Goal: Communication & Community: Answer question/provide support

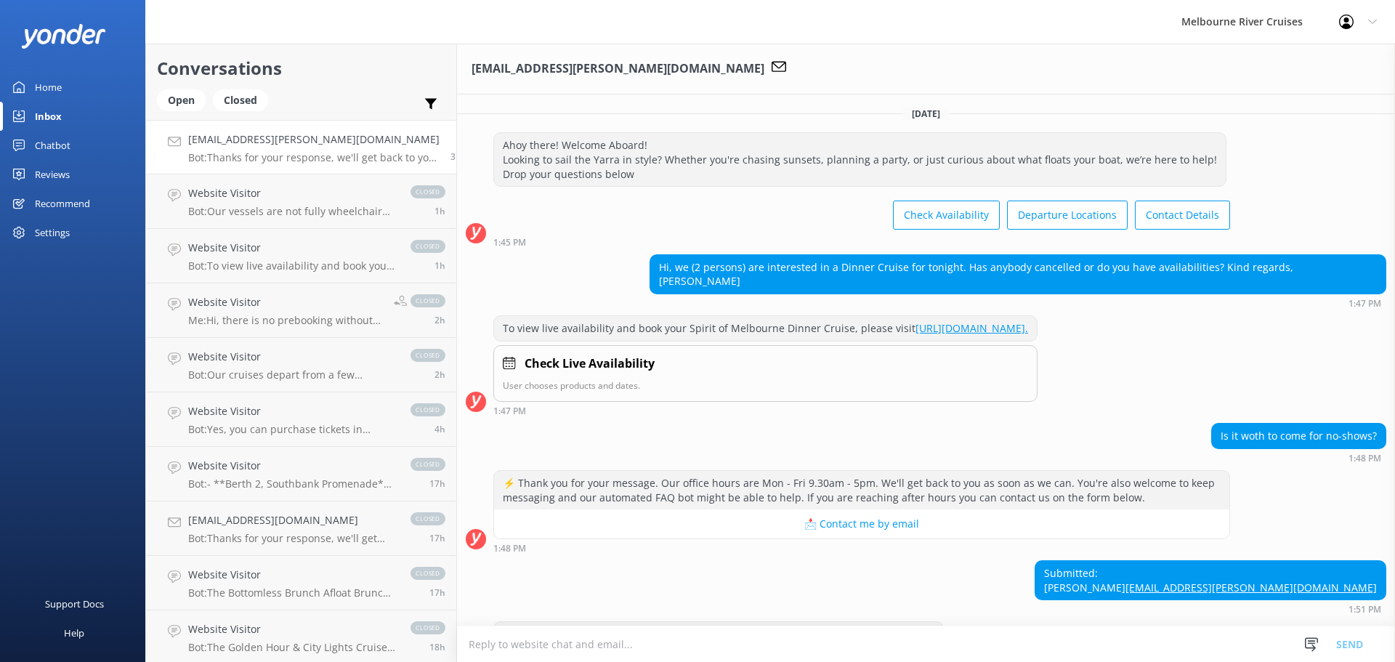
scroll to position [57, 0]
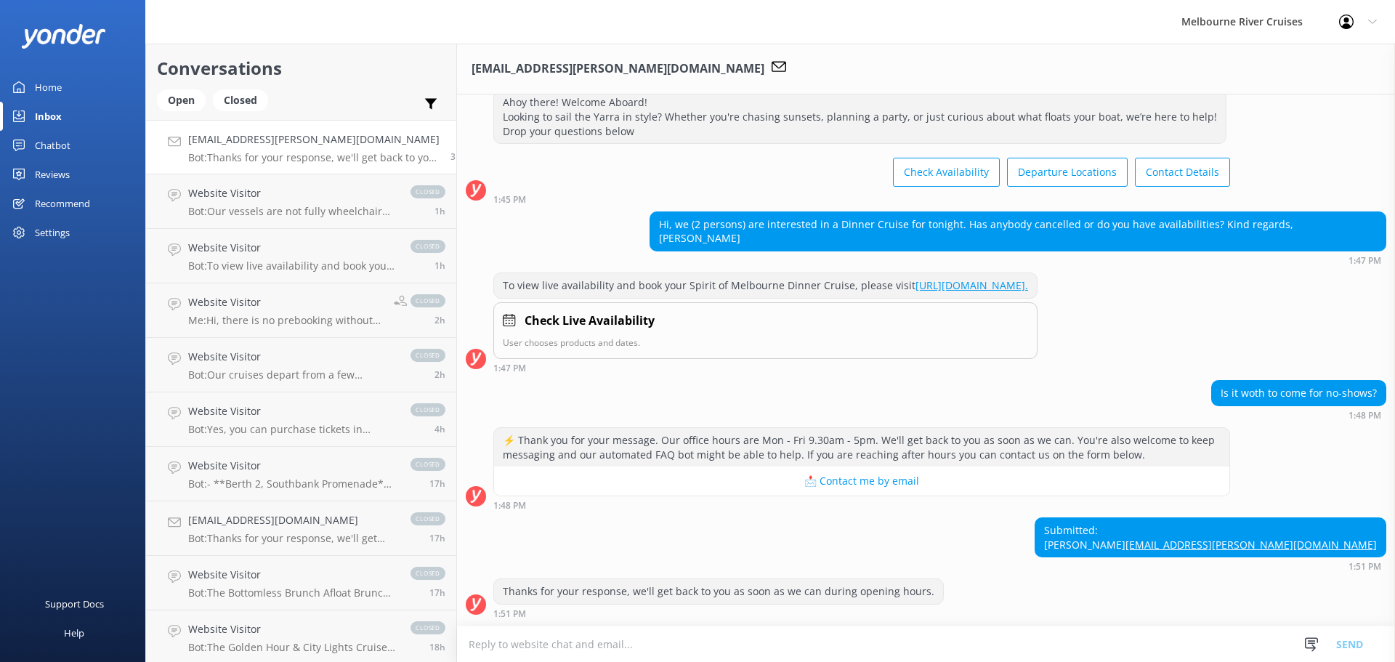
click at [716, 641] on textarea at bounding box center [926, 644] width 938 height 36
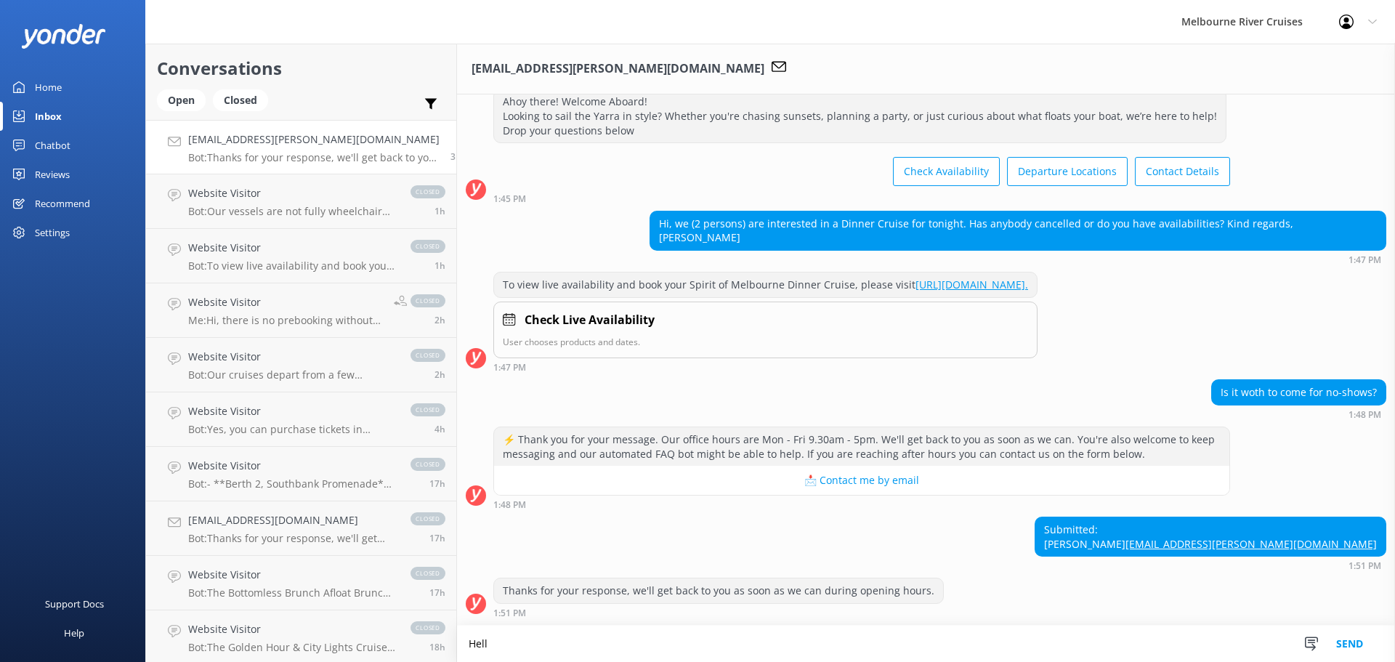
scroll to position [57, 0]
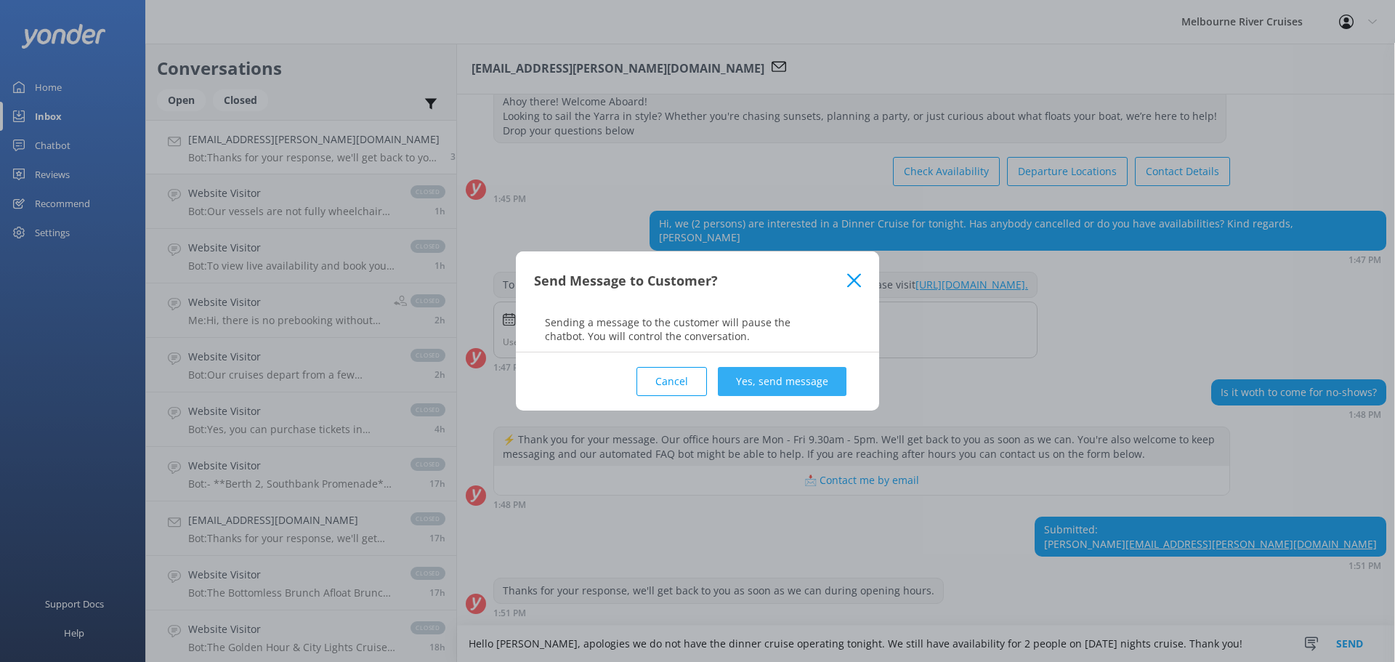
type textarea "Hello [PERSON_NAME], apologies we do not have the dinner cruise operating tonig…"
click at [800, 382] on button "Yes, send message" at bounding box center [782, 381] width 129 height 29
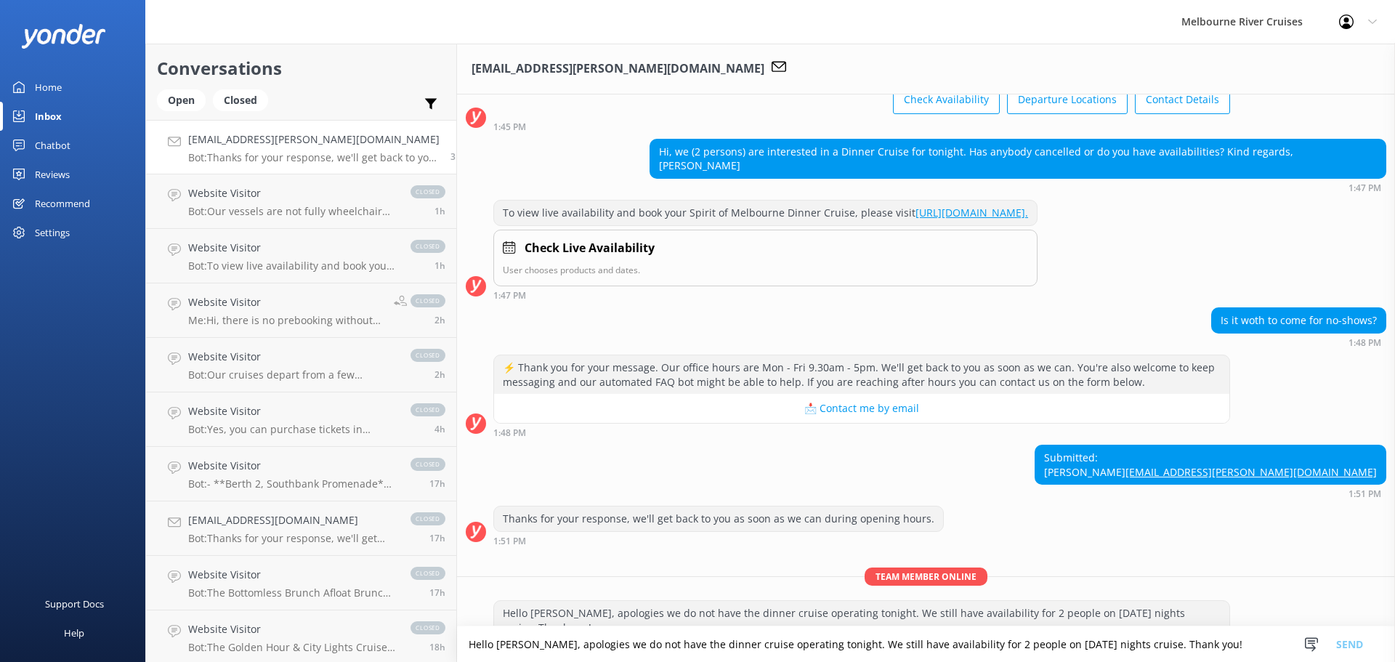
scroll to position [151, 0]
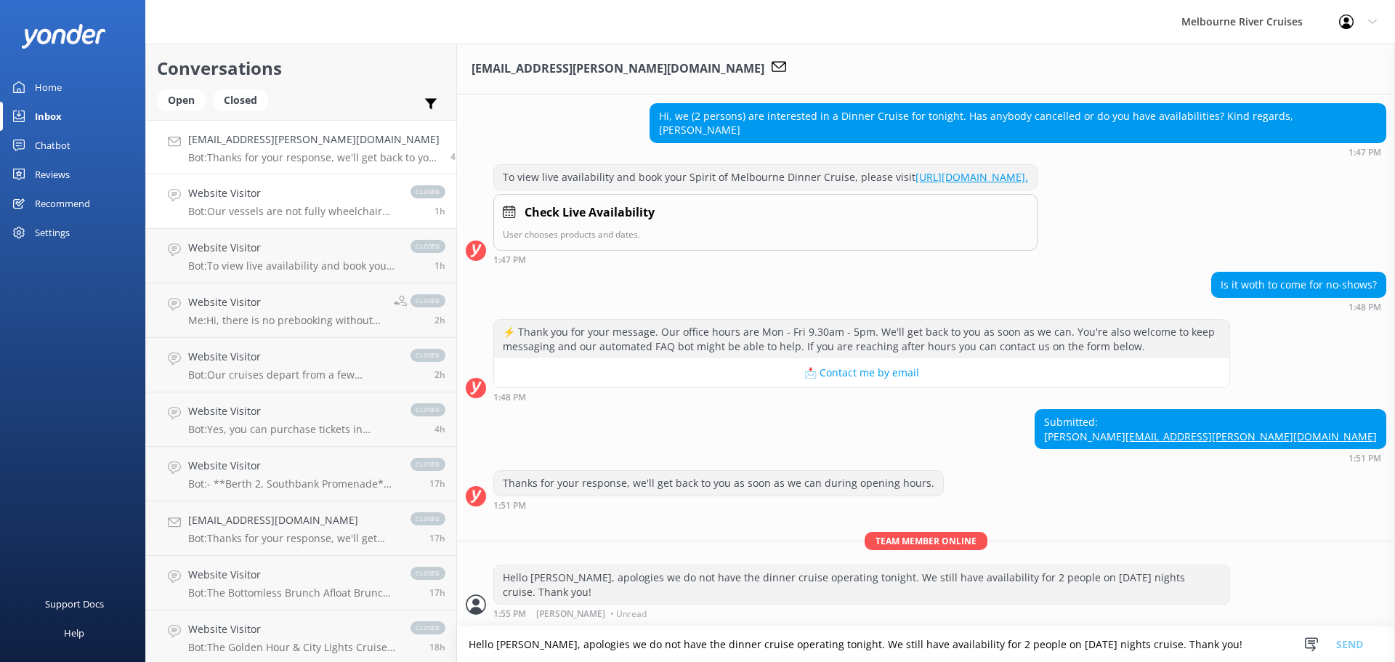
click at [258, 209] on p "Bot: Our vessels are not fully wheelchair accessible, but we can accommodate fo…" at bounding box center [292, 211] width 208 height 13
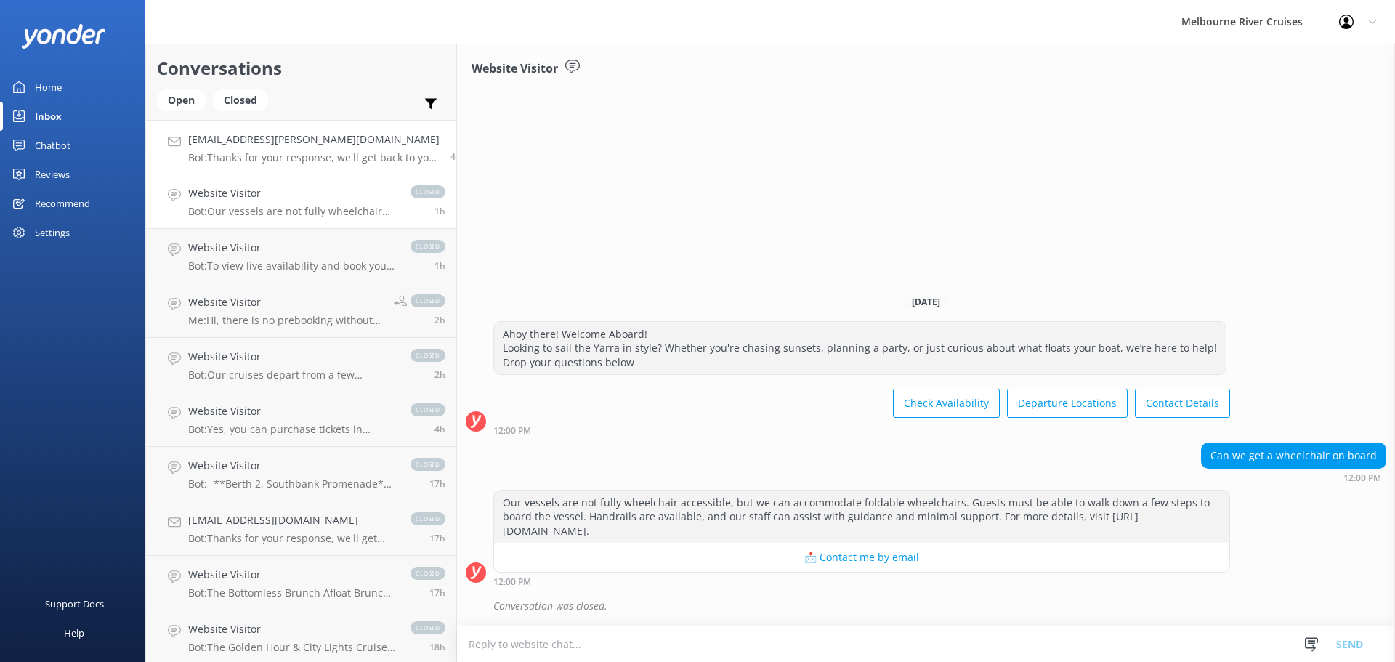
click at [262, 158] on p "Bot: Thanks for your response, we'll get back to you as soon as we can during o…" at bounding box center [313, 157] width 251 height 13
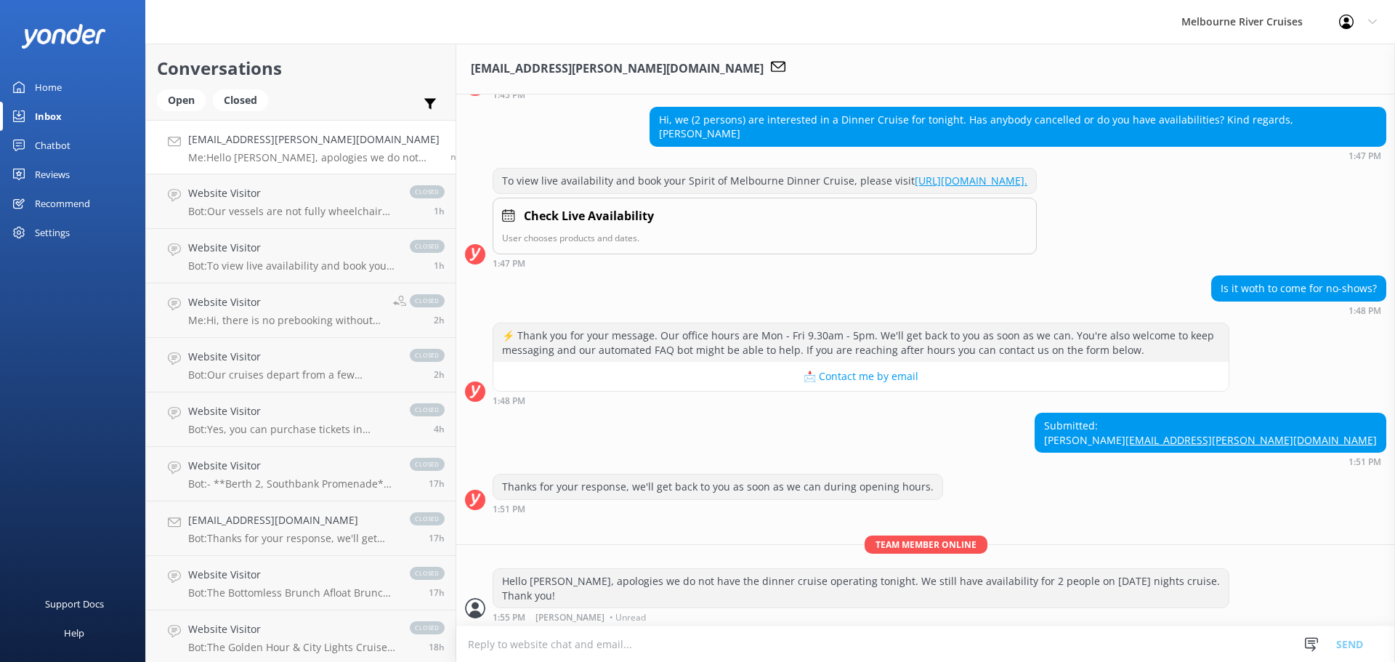
scroll to position [151, 0]
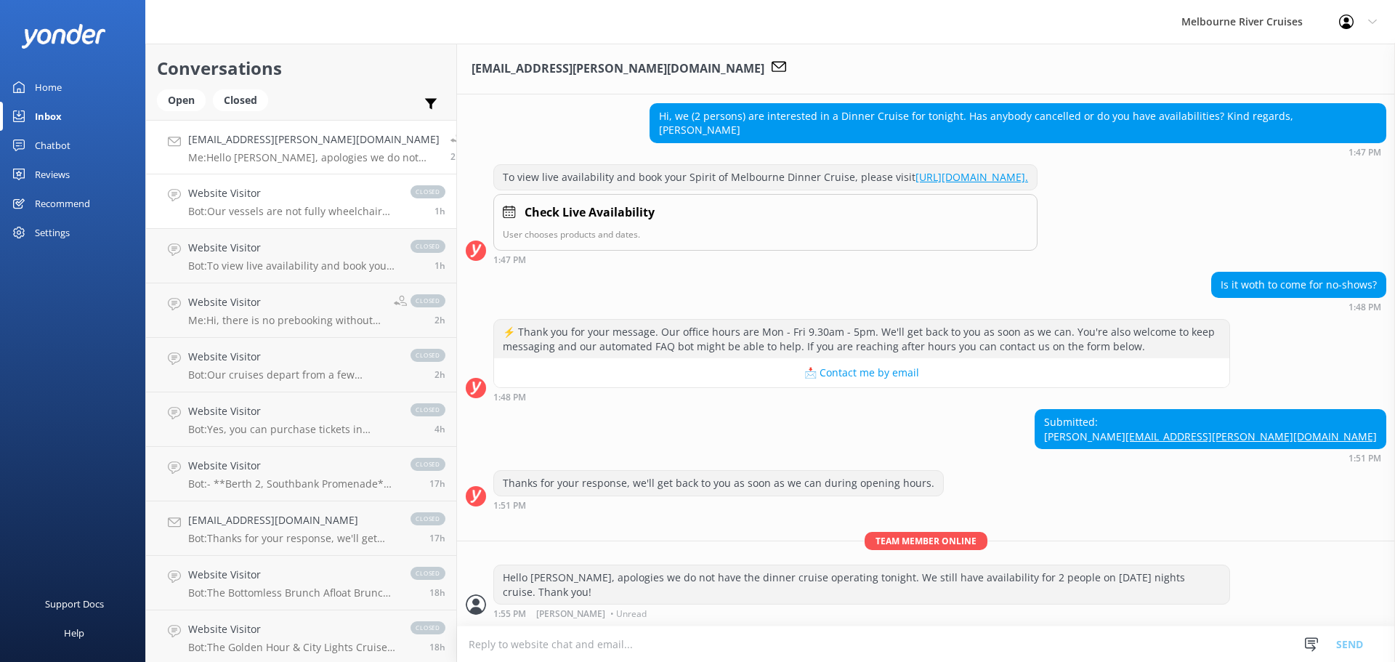
click at [264, 207] on p "Bot: Our vessels are not fully wheelchair accessible, but we can accommodate fo…" at bounding box center [292, 211] width 208 height 13
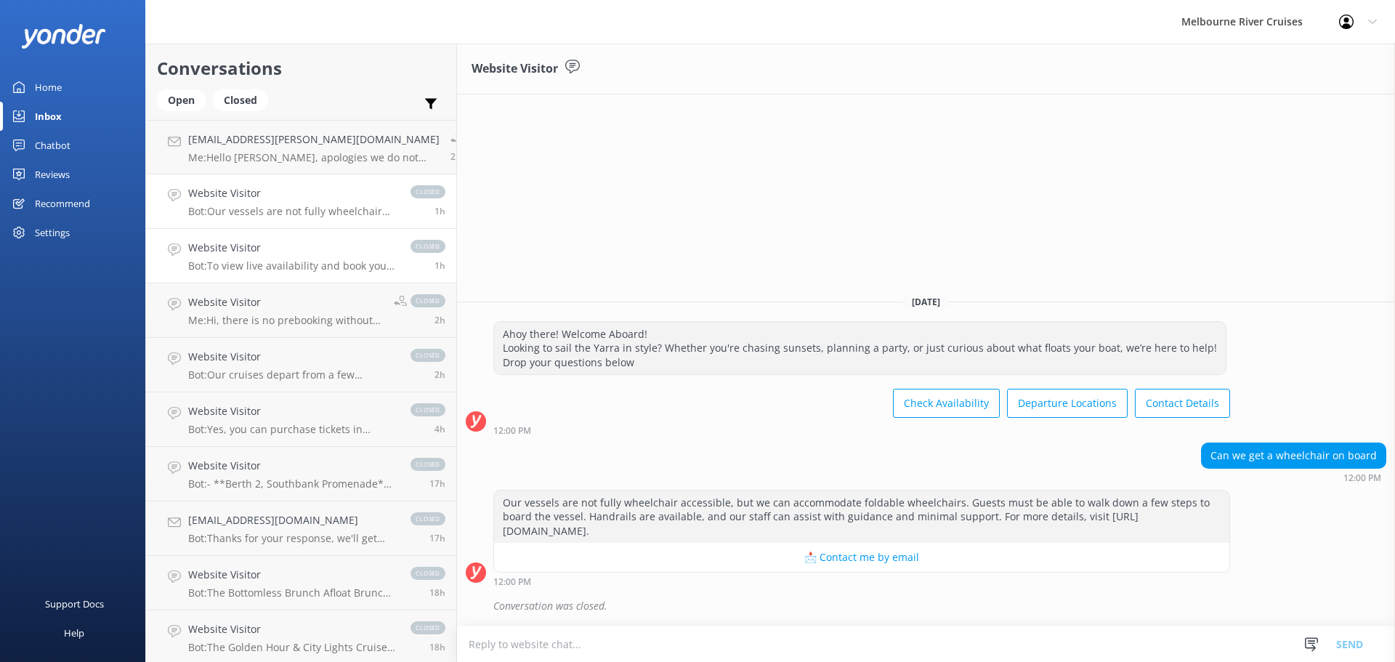
click at [271, 258] on div "Website Visitor Bot: To view live availability and book your Melbourne River Cr…" at bounding box center [292, 256] width 208 height 32
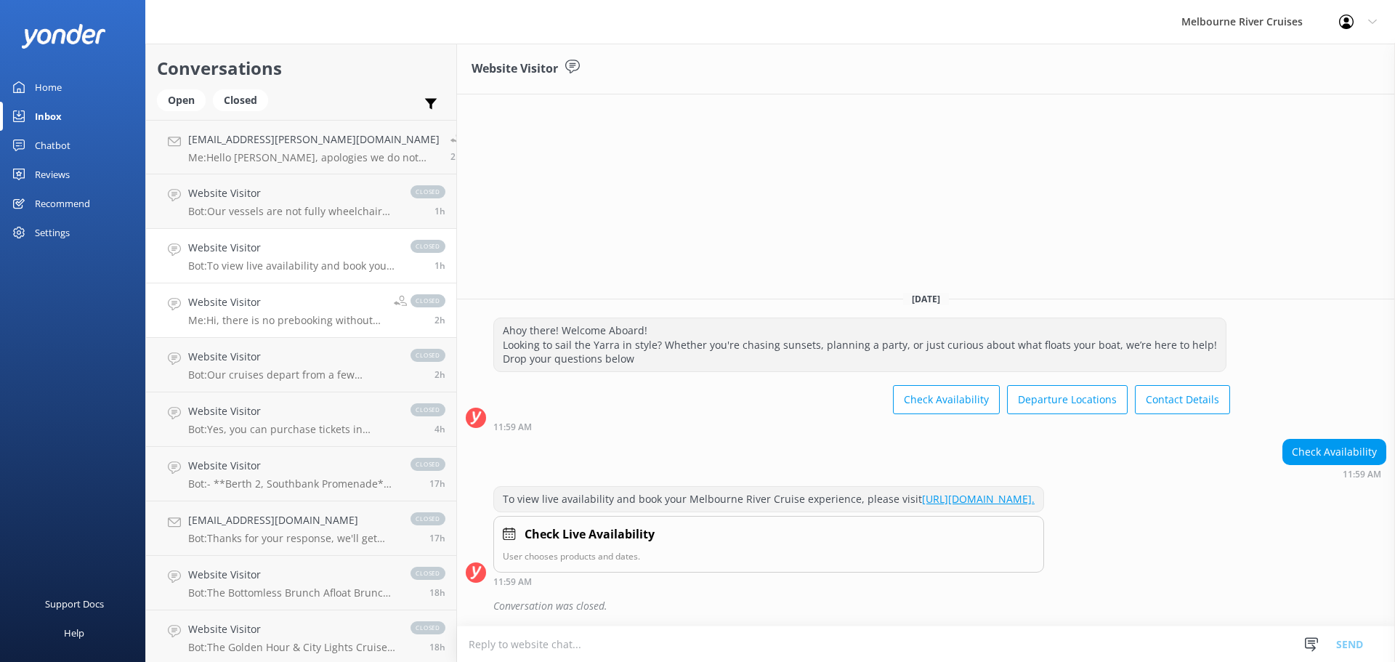
click at [261, 313] on div "Website Visitor Me: Hi, there is no prebooking without payment. Only booking wi…" at bounding box center [285, 310] width 195 height 32
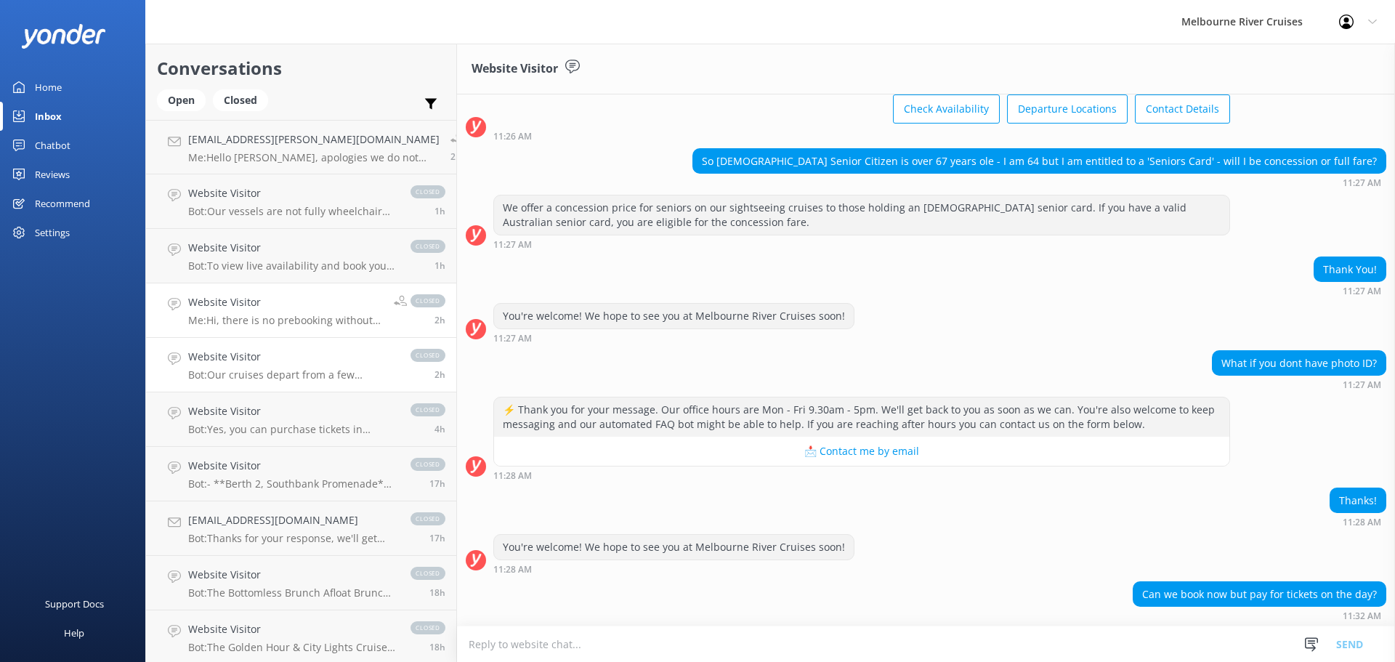
scroll to position [243, 0]
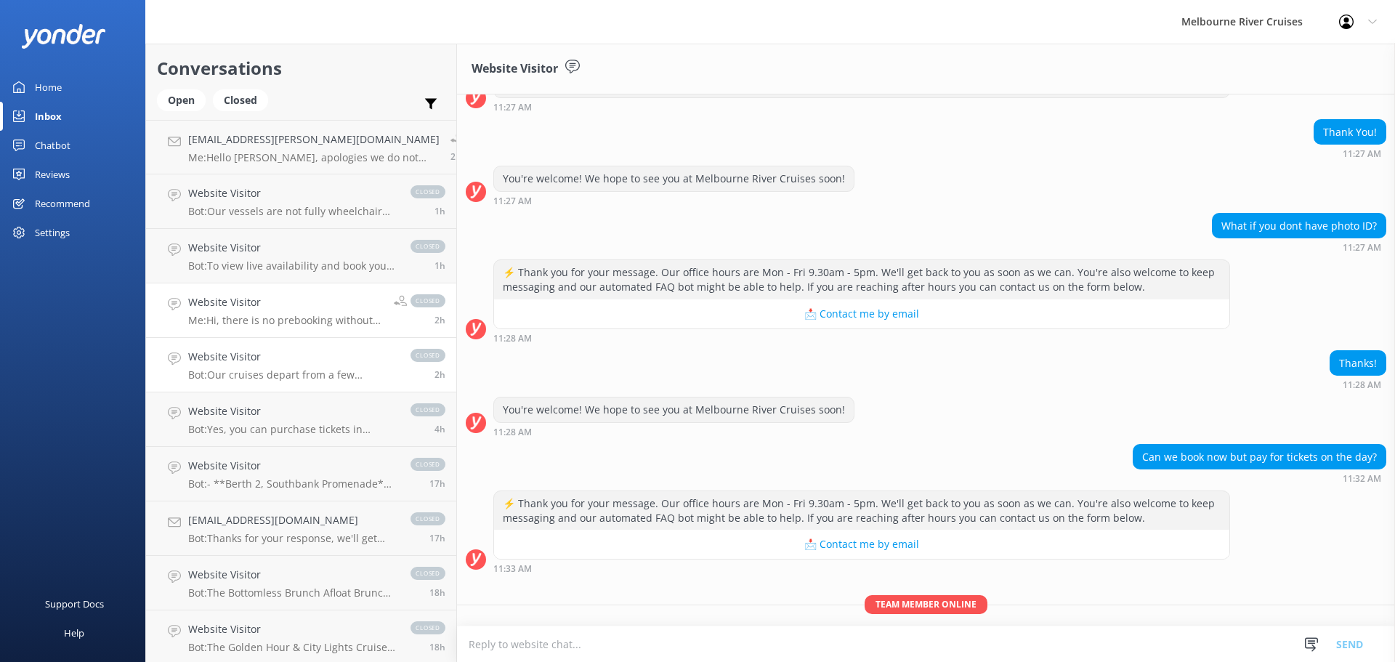
click at [275, 354] on h4 "Website Visitor" at bounding box center [292, 357] width 208 height 16
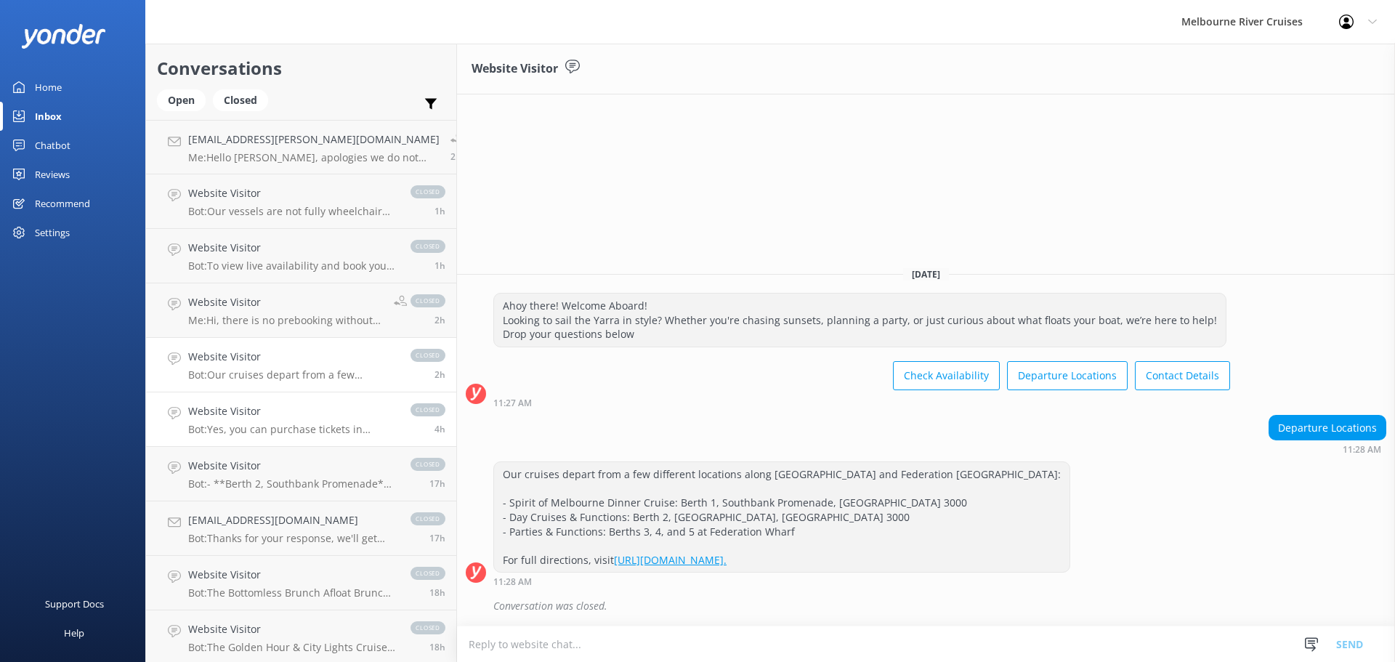
click at [315, 440] on link "Website Visitor Bot: Yes, you can purchase tickets in person at [GEOGRAPHIC_DAT…" at bounding box center [301, 419] width 310 height 54
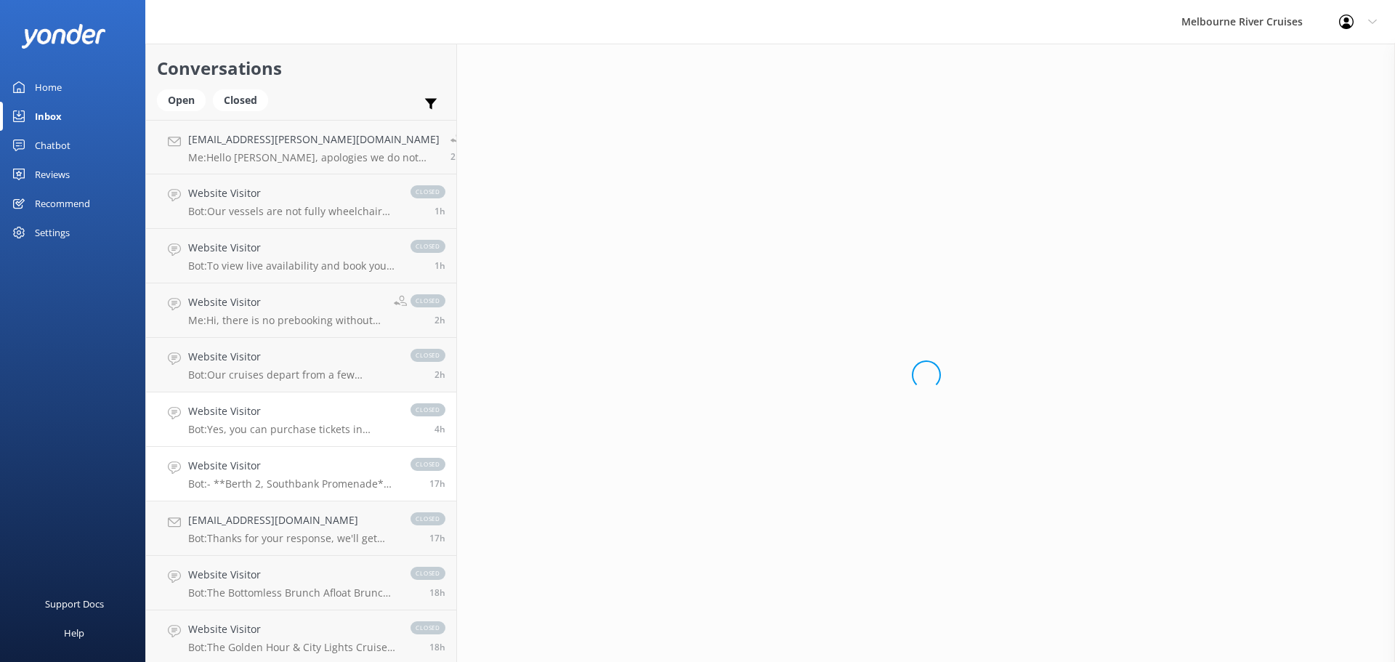
click at [318, 475] on div "Website Visitor Bot: - **Berth 2, Southbank Promenade**: Various cruises such a…" at bounding box center [292, 474] width 208 height 32
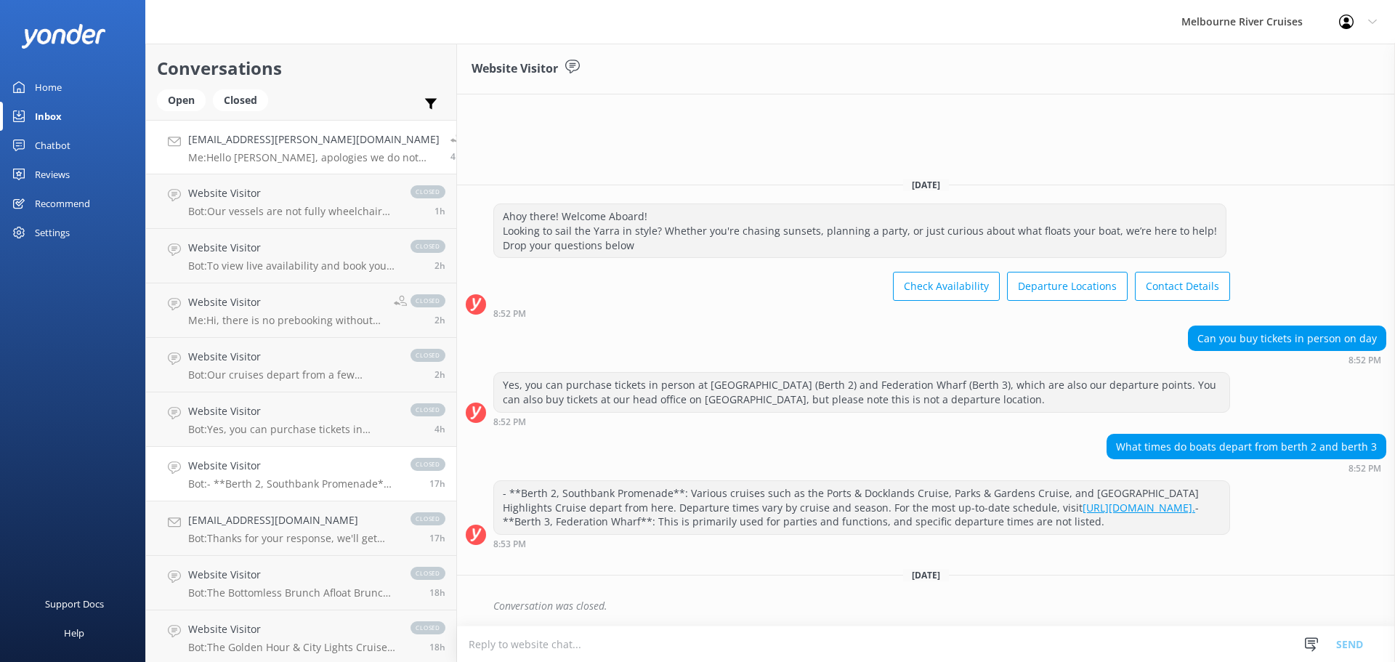
click at [275, 163] on p "Me: Hello [PERSON_NAME], apologies we do not have the dinner cruise operating t…" at bounding box center [313, 157] width 251 height 13
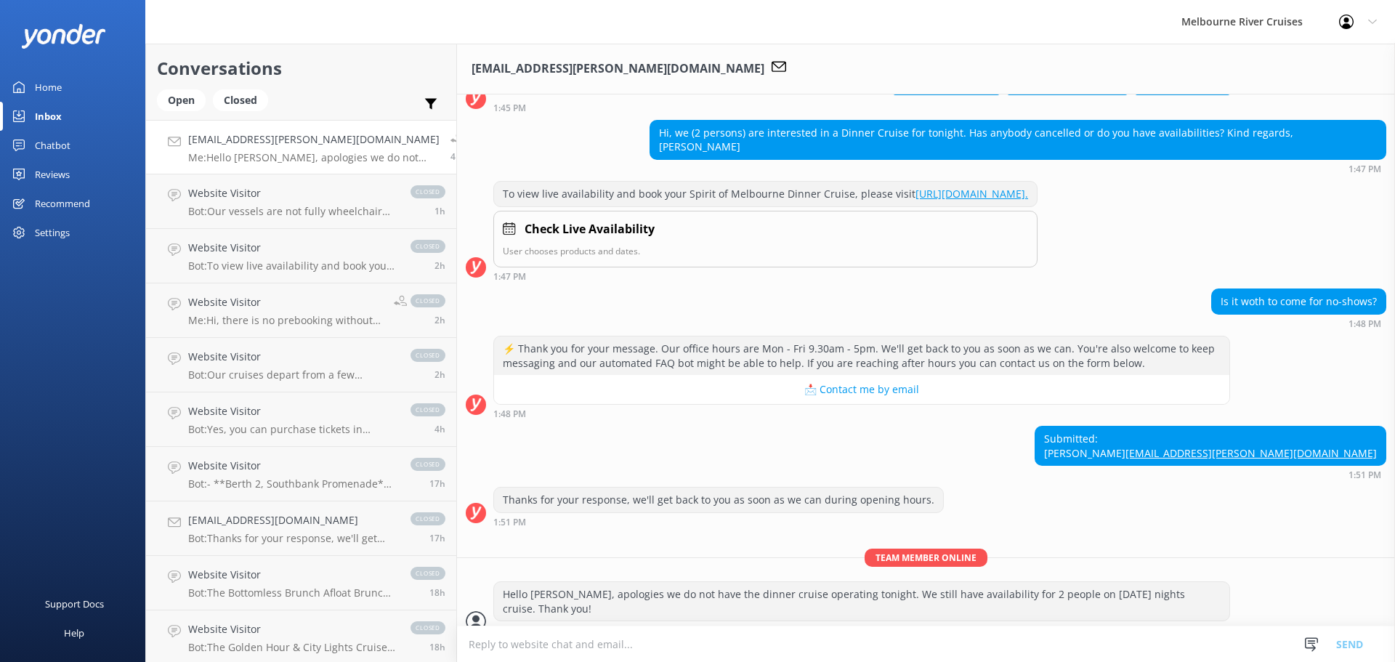
scroll to position [183, 0]
